Goal: Task Accomplishment & Management: Manage account settings

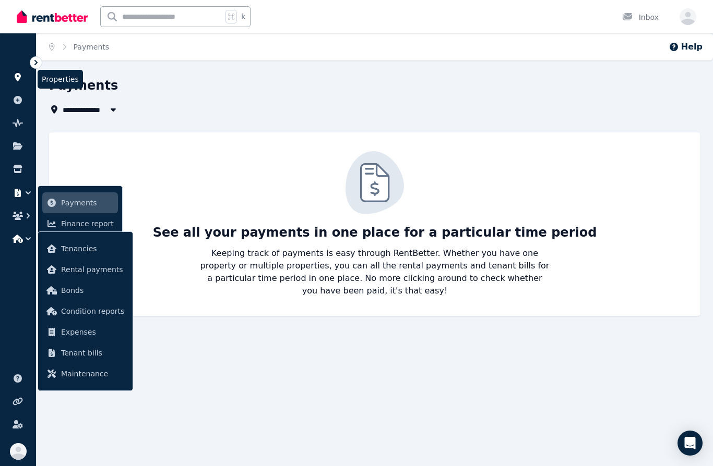
click at [17, 75] on icon at bounding box center [18, 77] width 6 height 8
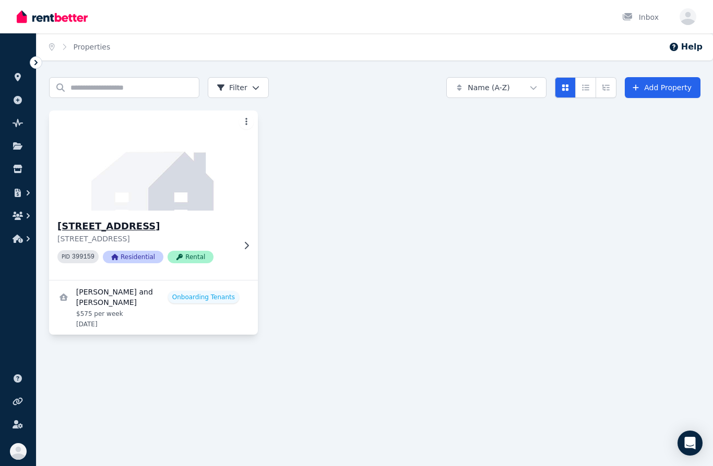
click at [250, 249] on icon at bounding box center [246, 246] width 10 height 8
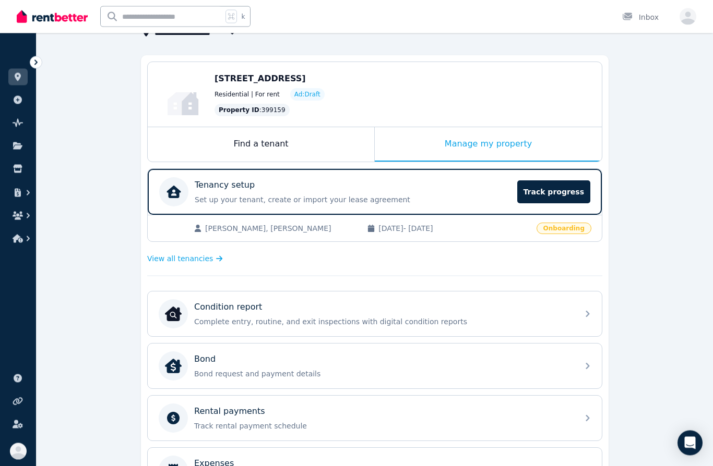
scroll to position [78, 0]
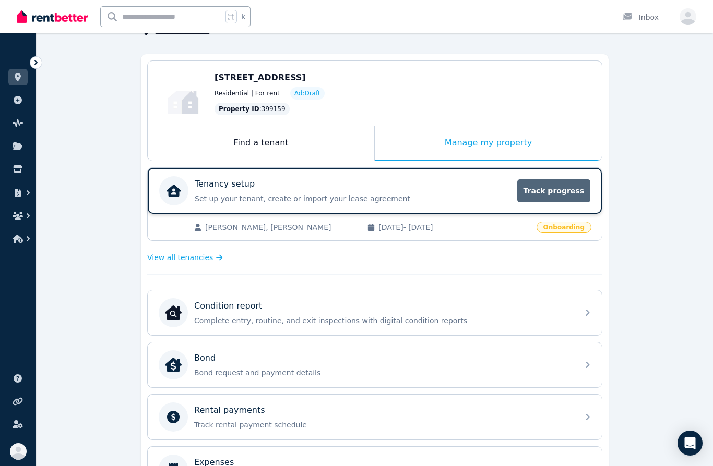
click at [566, 182] on span "Track progress" at bounding box center [553, 190] width 73 height 23
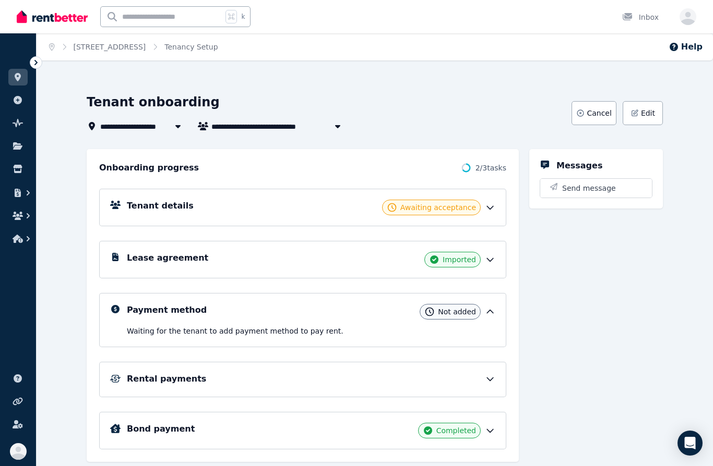
click at [493, 208] on icon at bounding box center [490, 207] width 10 height 10
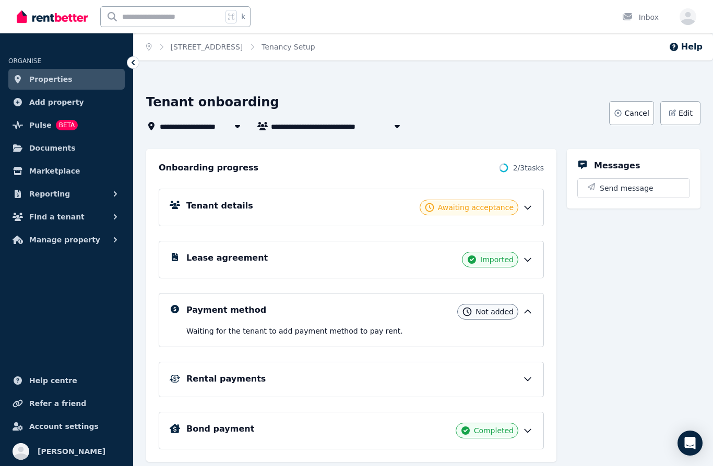
click at [506, 172] on icon at bounding box center [503, 168] width 13 height 13
click at [523, 210] on icon at bounding box center [527, 207] width 10 height 10
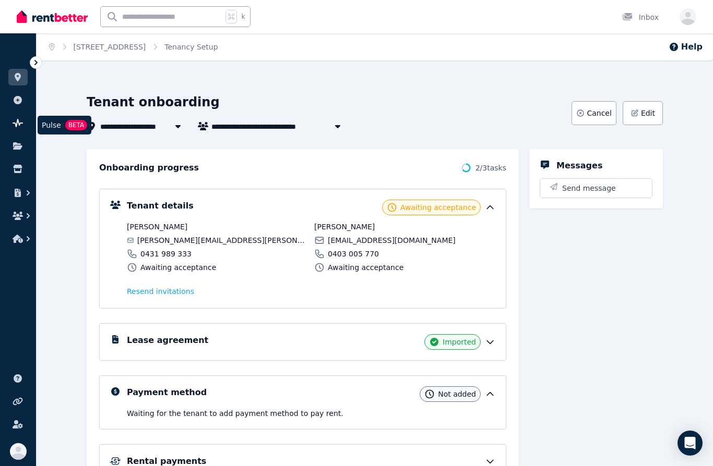
click at [26, 121] on link at bounding box center [17, 123] width 19 height 17
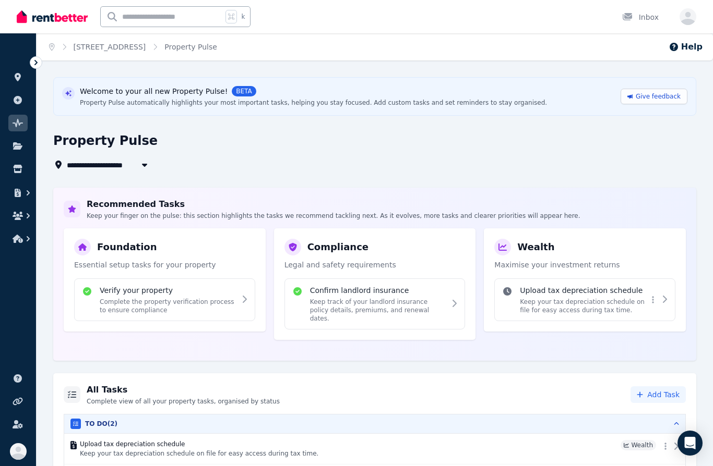
scroll to position [20, 0]
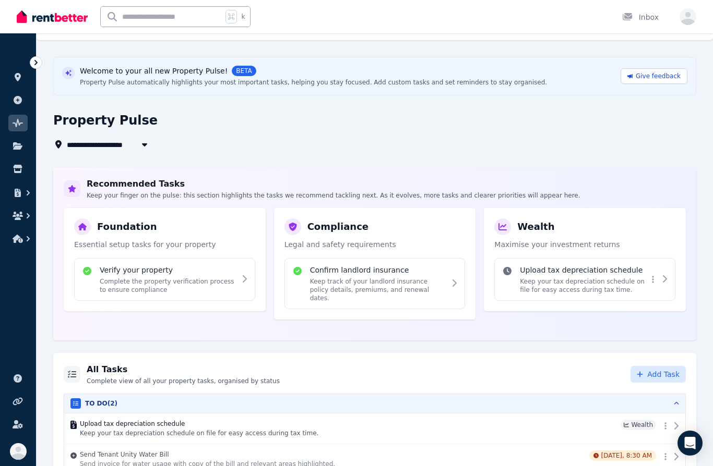
click at [659, 369] on span "Add Task" at bounding box center [663, 374] width 32 height 10
select select "**********"
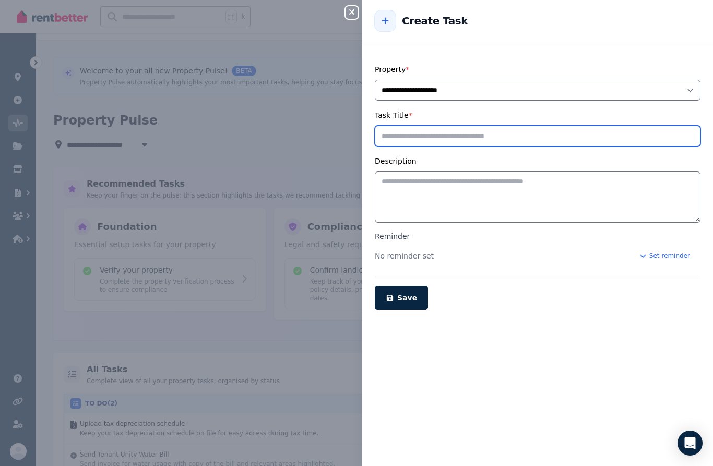
click at [451, 137] on input "Task Title *" at bounding box center [538, 136] width 326 height 21
type input "**********"
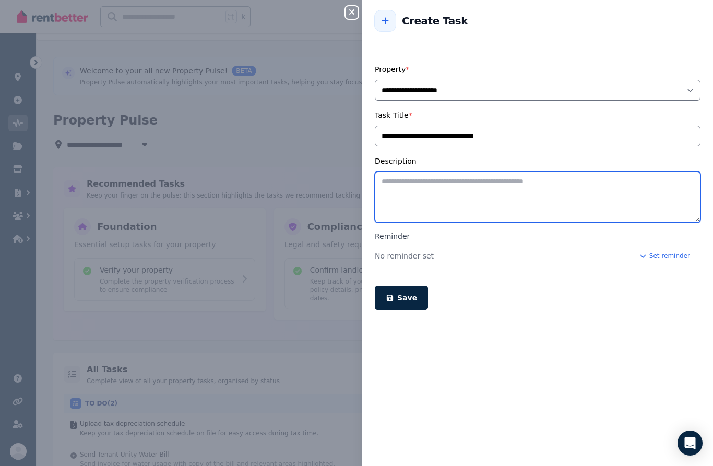
click at [423, 181] on textarea "Description" at bounding box center [538, 197] width 326 height 51
type textarea "*"
type textarea "**********"
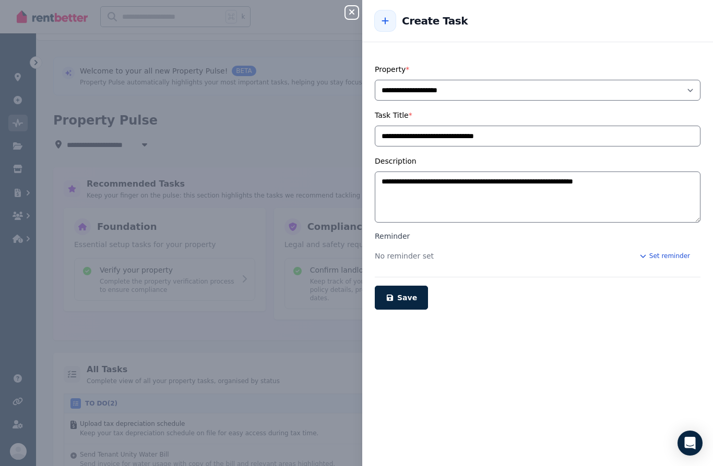
click at [679, 256] on button "Set reminder" at bounding box center [664, 256] width 72 height 17
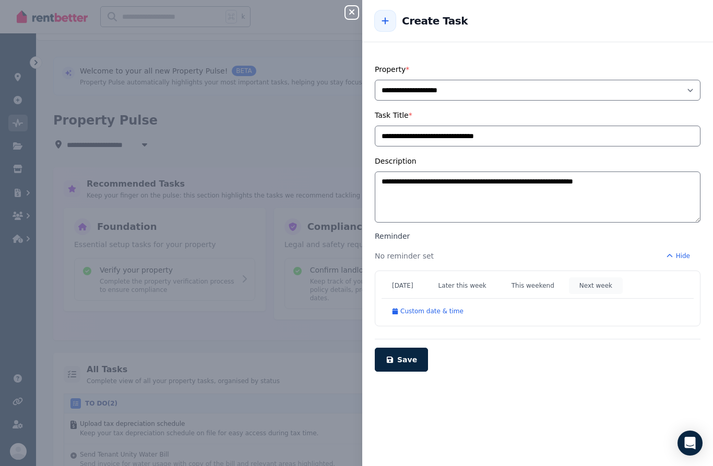
click at [599, 285] on button "Next week" at bounding box center [596, 286] width 54 height 17
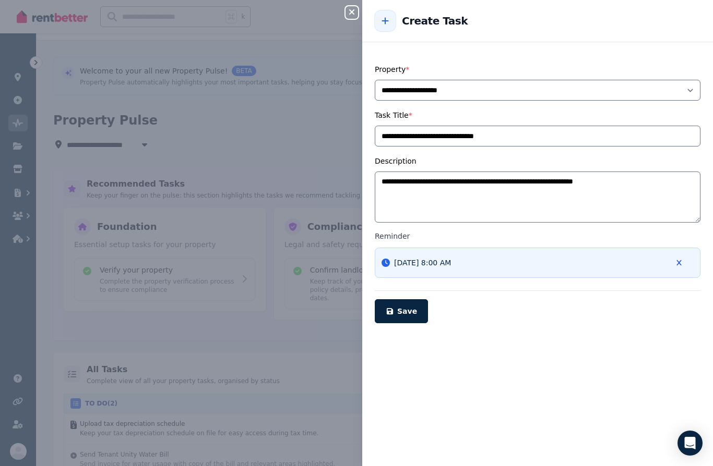
click at [679, 263] on icon "button" at bounding box center [678, 263] width 5 height 6
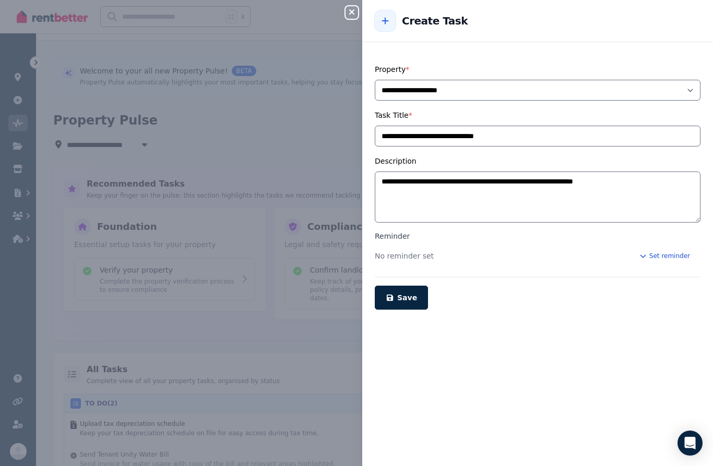
click at [670, 257] on button "Set reminder" at bounding box center [664, 256] width 72 height 17
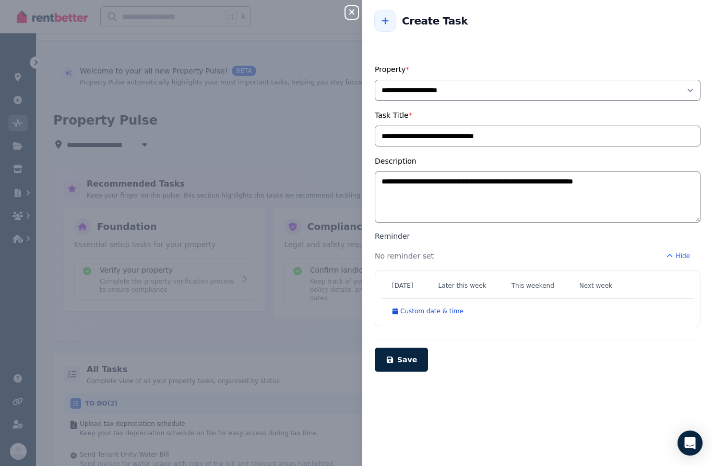
click at [449, 318] on button "Custom date & time" at bounding box center [427, 311] width 92 height 17
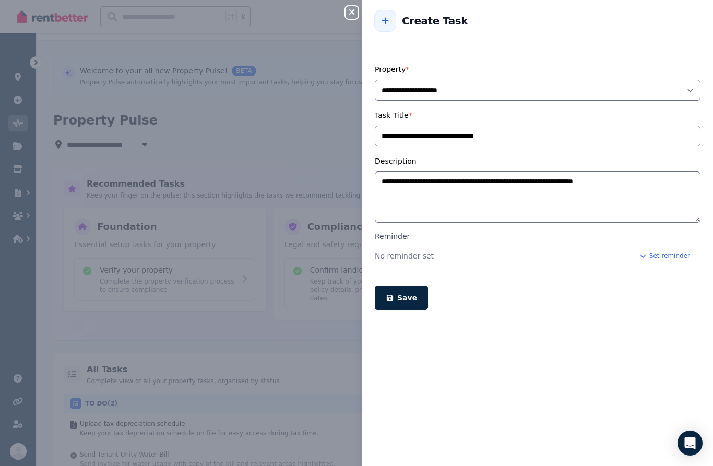
scroll to position [456, 0]
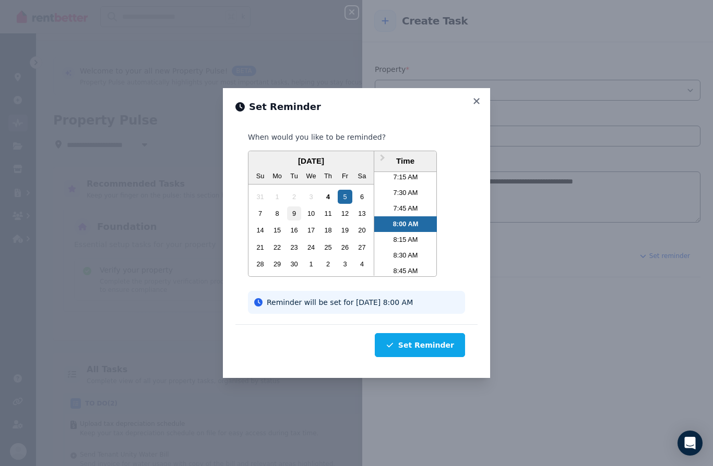
click at [293, 221] on div "9" at bounding box center [294, 214] width 14 height 14
click at [416, 248] on li "8:15 AM" at bounding box center [405, 240] width 63 height 16
click at [412, 263] on li "8:30 AM" at bounding box center [405, 256] width 63 height 16
click at [431, 357] on button "Set Reminder" at bounding box center [420, 345] width 90 height 24
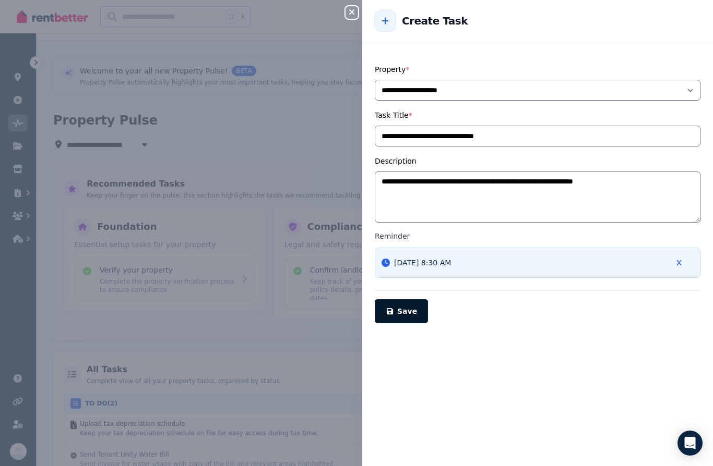
click at [409, 311] on span "Save" at bounding box center [407, 311] width 20 height 8
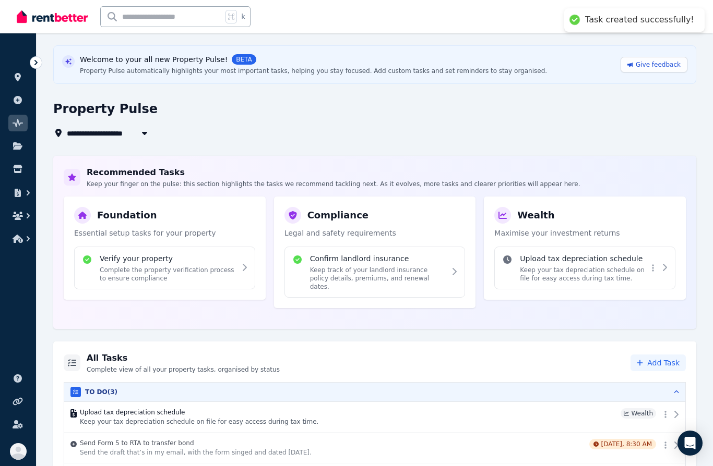
scroll to position [51, 0]
